Goal: Check status: Check status

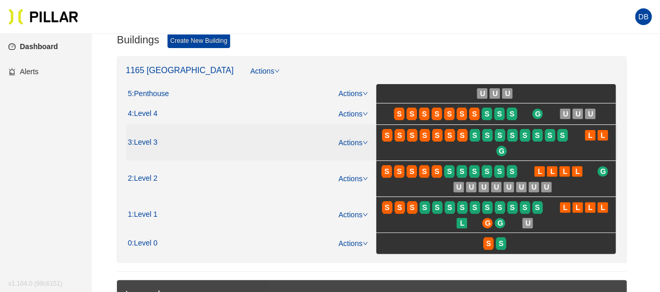
scroll to position [104, 0]
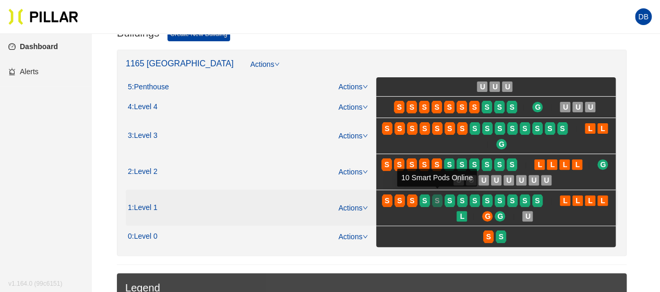
click at [438, 201] on span "S" at bounding box center [437, 200] width 5 height 11
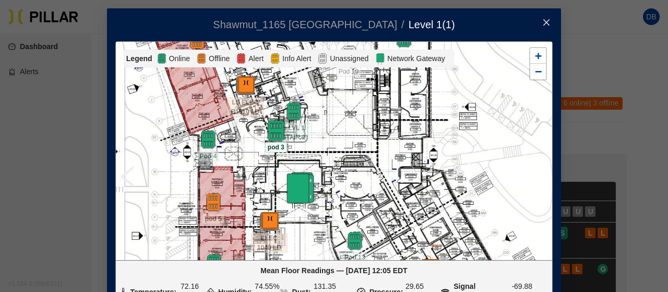
click at [275, 127] on img at bounding box center [276, 131] width 22 height 22
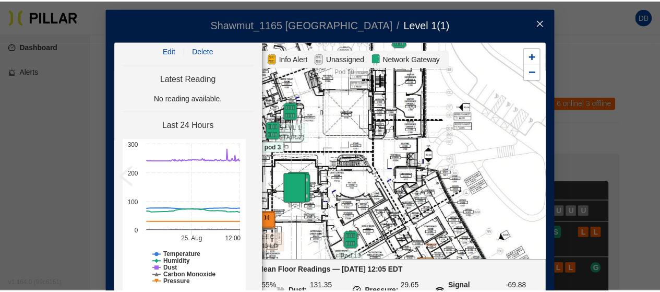
scroll to position [47, 0]
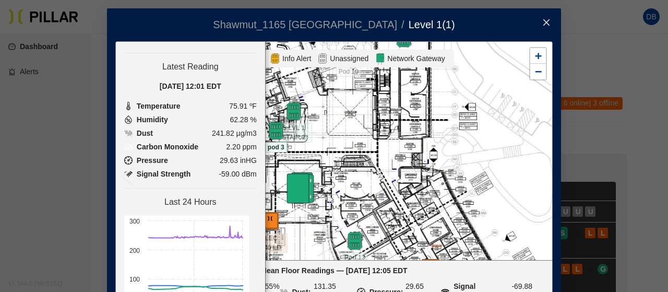
click at [549, 19] on span "Close" at bounding box center [546, 22] width 29 height 29
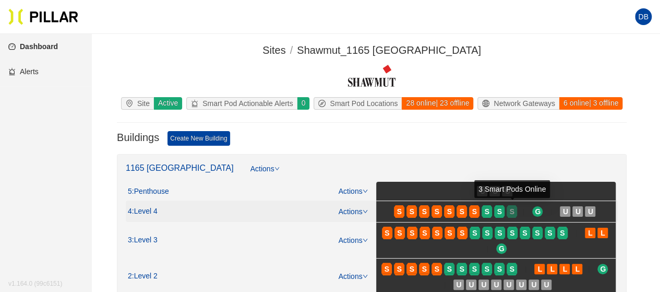
click at [513, 212] on span "S" at bounding box center [512, 211] width 5 height 11
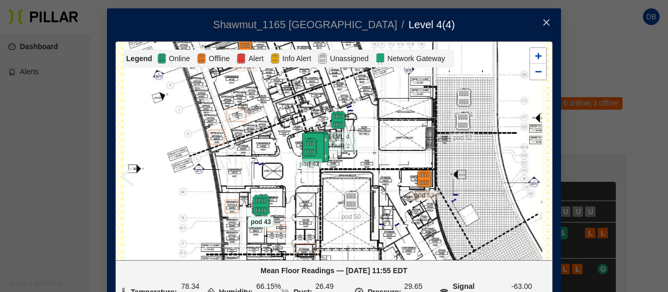
click at [252, 206] on img at bounding box center [260, 205] width 22 height 22
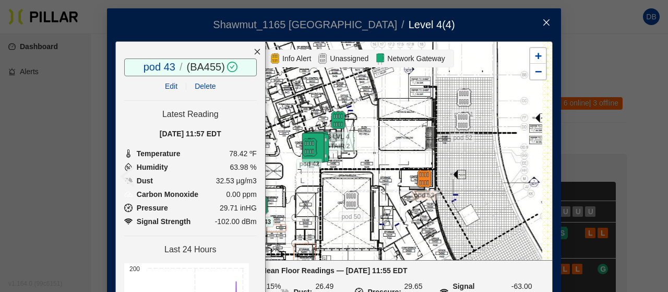
click at [249, 47] on div at bounding box center [257, 52] width 16 height 20
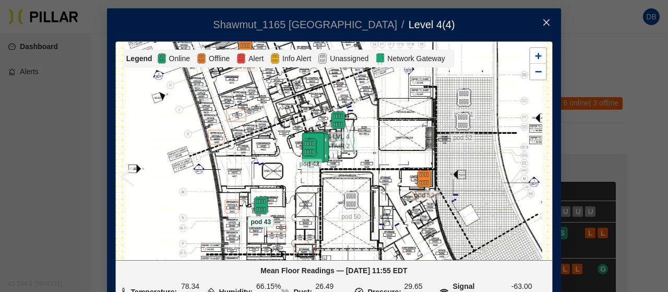
click at [542, 19] on icon "close" at bounding box center [546, 22] width 8 height 8
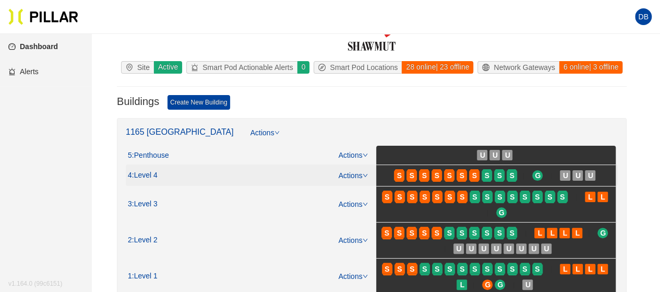
scroll to position [52, 0]
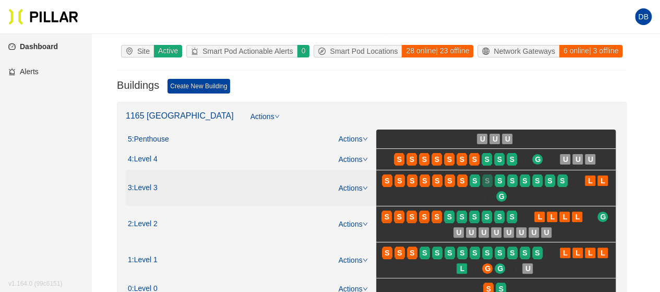
click at [488, 181] on span "S" at bounding box center [487, 180] width 5 height 11
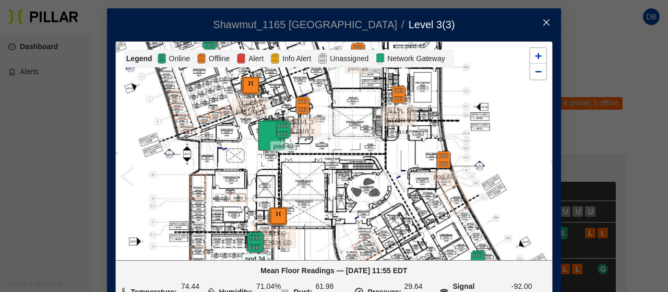
click at [251, 239] on img at bounding box center [255, 242] width 22 height 22
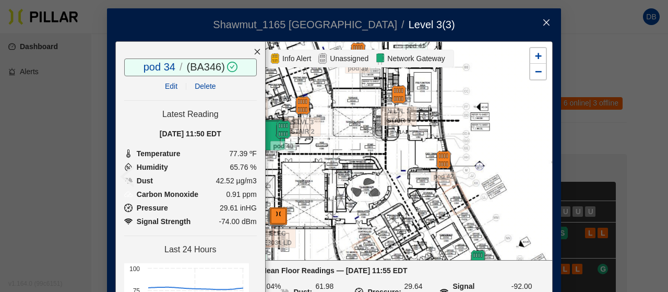
click at [249, 46] on div at bounding box center [257, 52] width 16 height 20
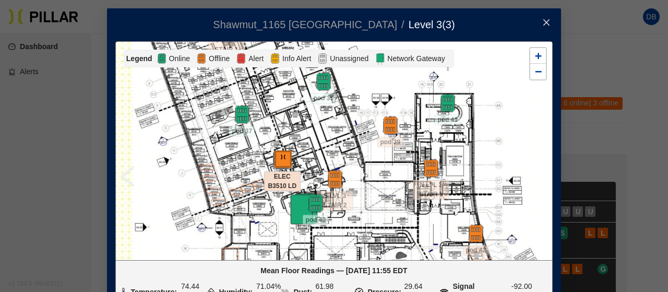
drag, startPoint x: 262, startPoint y: 166, endPoint x: 273, endPoint y: 202, distance: 37.8
click at [273, 192] on span "ELEC B3510 LD" at bounding box center [282, 182] width 37 height 20
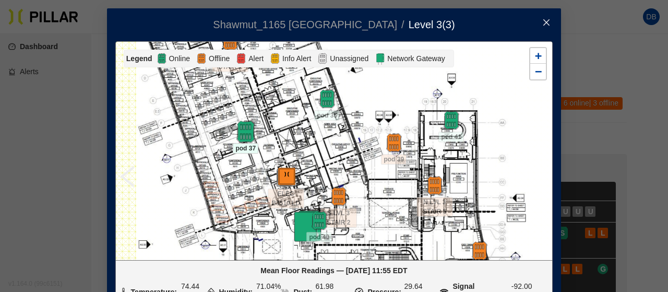
click at [247, 125] on img at bounding box center [245, 132] width 22 height 22
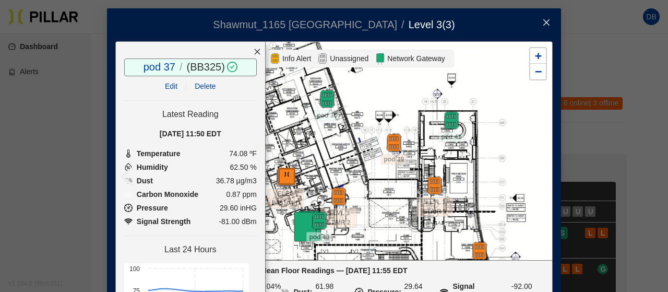
click at [254, 49] on icon "close" at bounding box center [257, 51] width 7 height 7
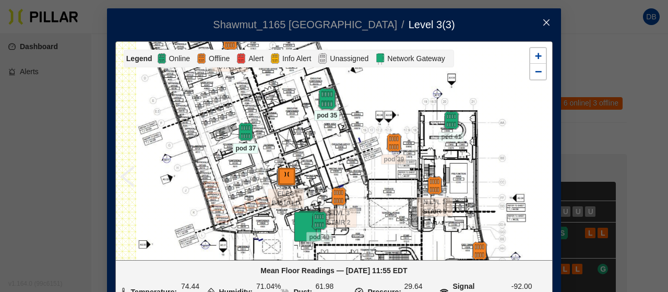
click at [319, 97] on img at bounding box center [327, 99] width 22 height 22
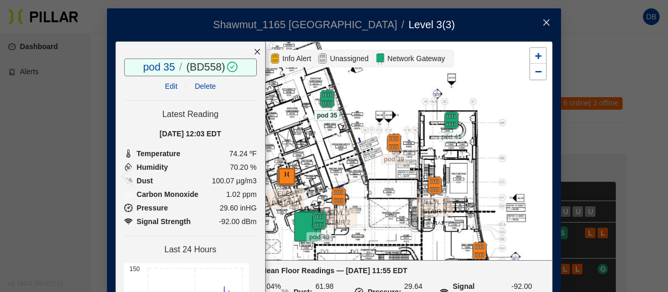
click at [250, 51] on div at bounding box center [257, 52] width 16 height 20
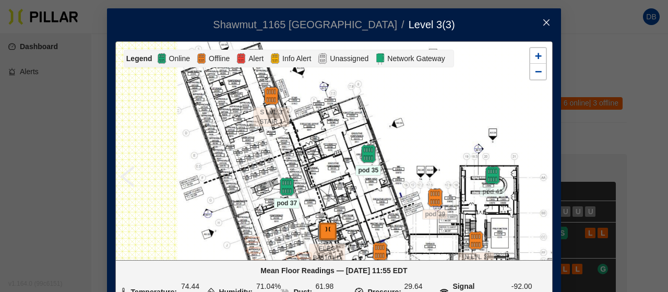
drag, startPoint x: 285, startPoint y: 115, endPoint x: 306, endPoint y: 154, distance: 44.2
click at [317, 159] on div at bounding box center [334, 151] width 436 height 218
click at [490, 176] on img at bounding box center [492, 175] width 22 height 22
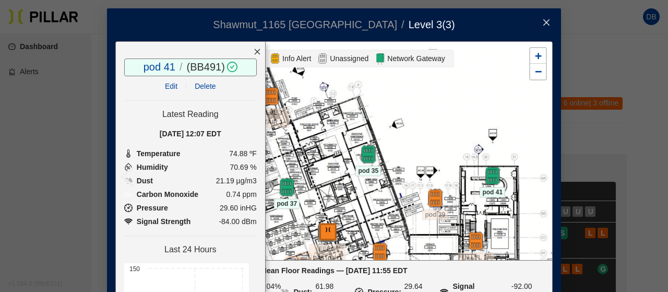
click at [254, 52] on icon "close" at bounding box center [257, 51] width 7 height 7
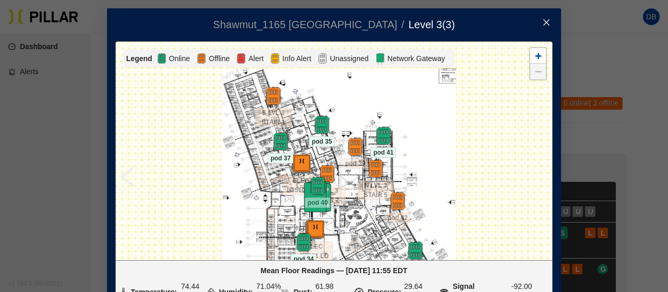
drag, startPoint x: 336, startPoint y: 234, endPoint x: 347, endPoint y: 172, distance: 62.6
click at [347, 172] on div at bounding box center [334, 151] width 436 height 218
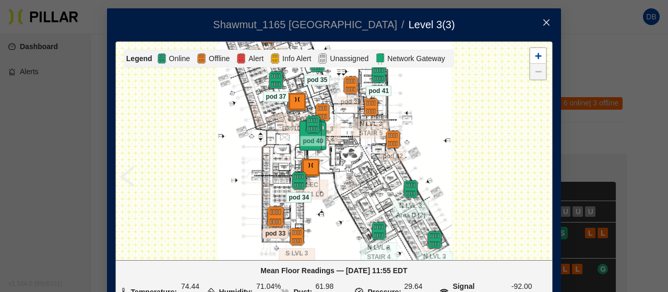
click at [271, 211] on img at bounding box center [275, 217] width 22 height 22
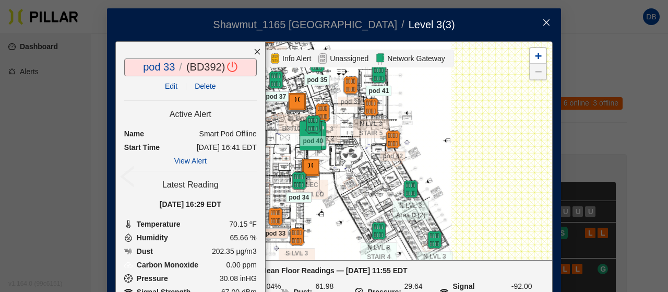
click at [254, 53] on icon "close" at bounding box center [257, 51] width 7 height 7
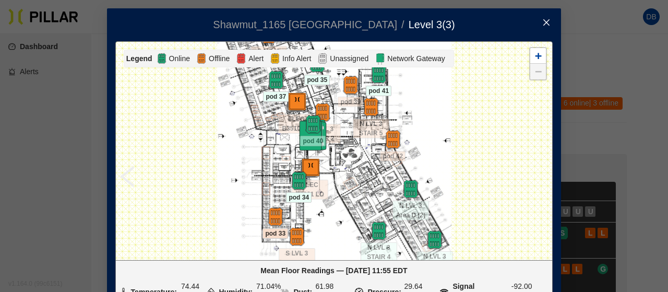
click at [538, 22] on span "Close" at bounding box center [546, 22] width 29 height 29
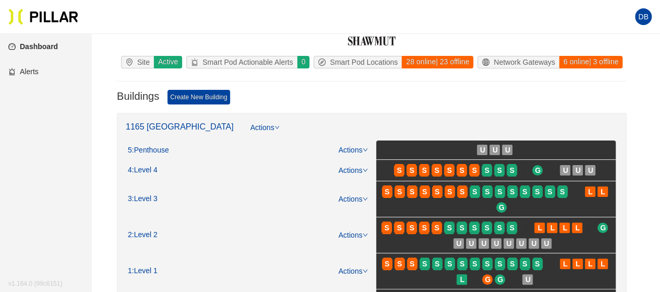
scroll to position [104, 0]
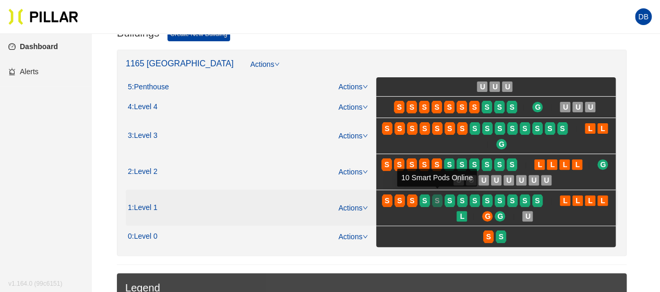
click at [442, 205] on div at bounding box center [437, 206] width 10 height 2
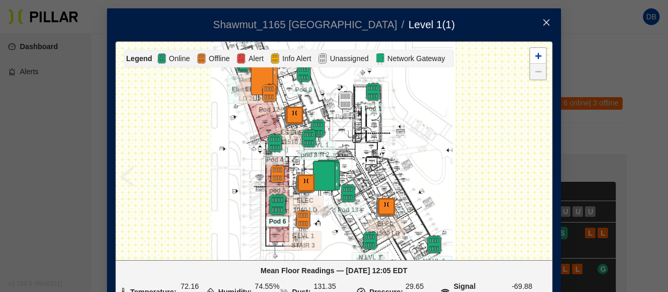
click at [277, 205] on img at bounding box center [277, 205] width 22 height 22
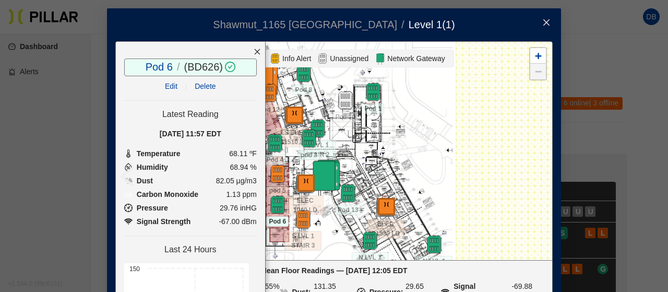
drag, startPoint x: 241, startPoint y: 56, endPoint x: 255, endPoint y: 48, distance: 15.7
click at [249, 56] on div at bounding box center [257, 52] width 16 height 20
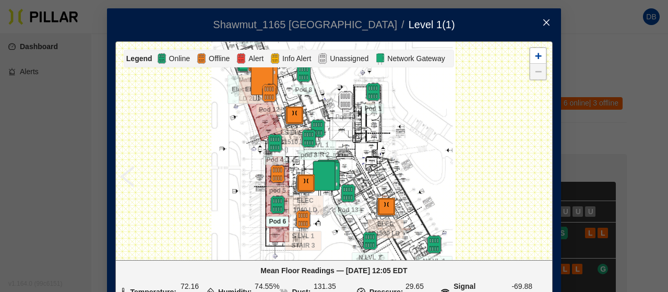
click at [553, 20] on span "Close" at bounding box center [546, 22] width 29 height 29
